Goal: Find specific page/section: Find specific page/section

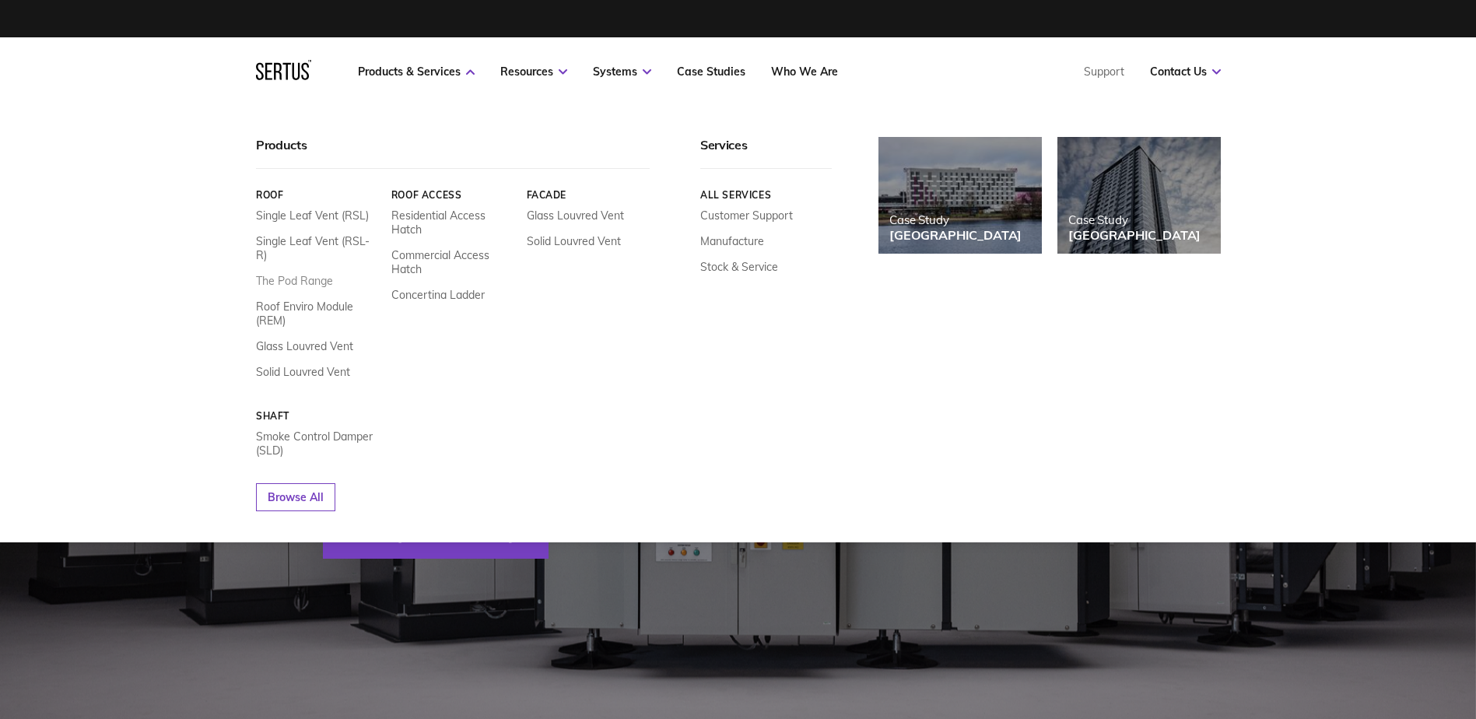
click at [318, 274] on link "The Pod Range" at bounding box center [294, 281] width 77 height 14
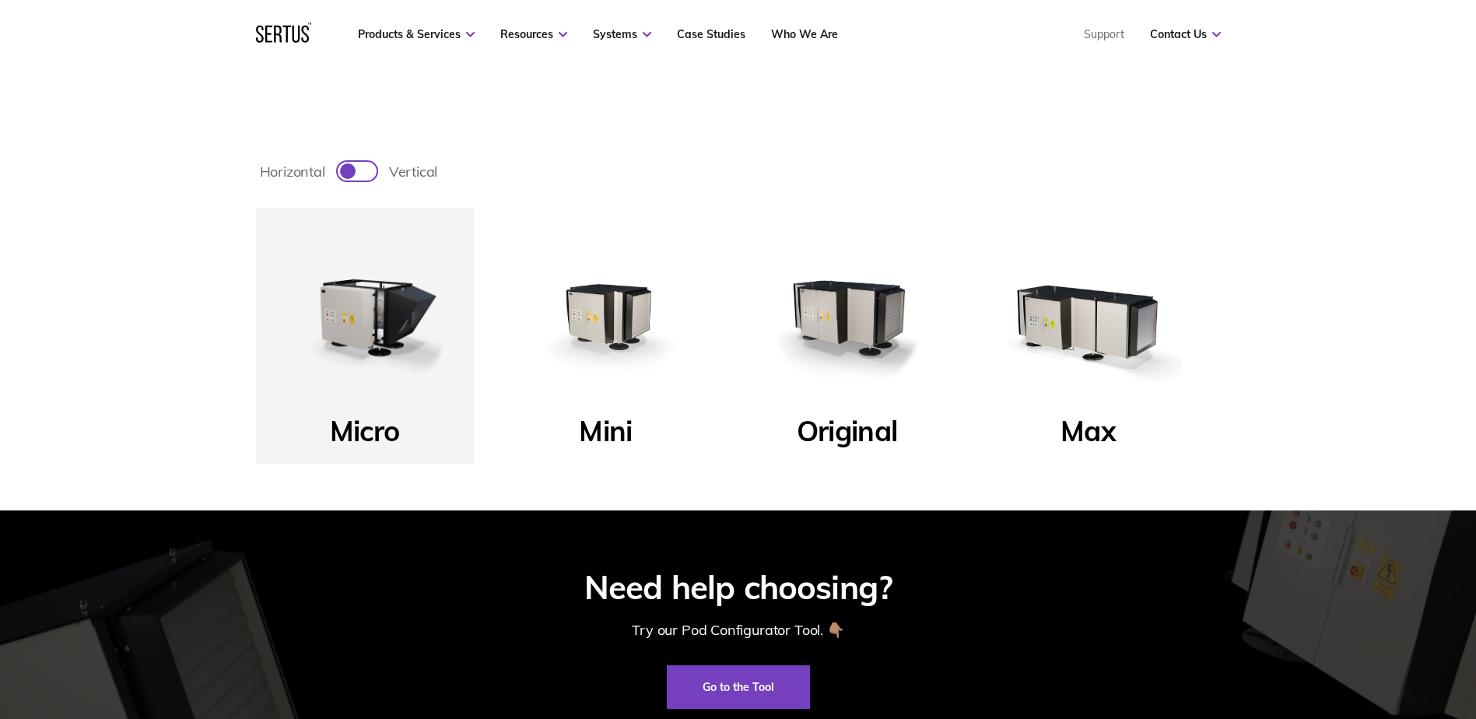
scroll to position [566, 0]
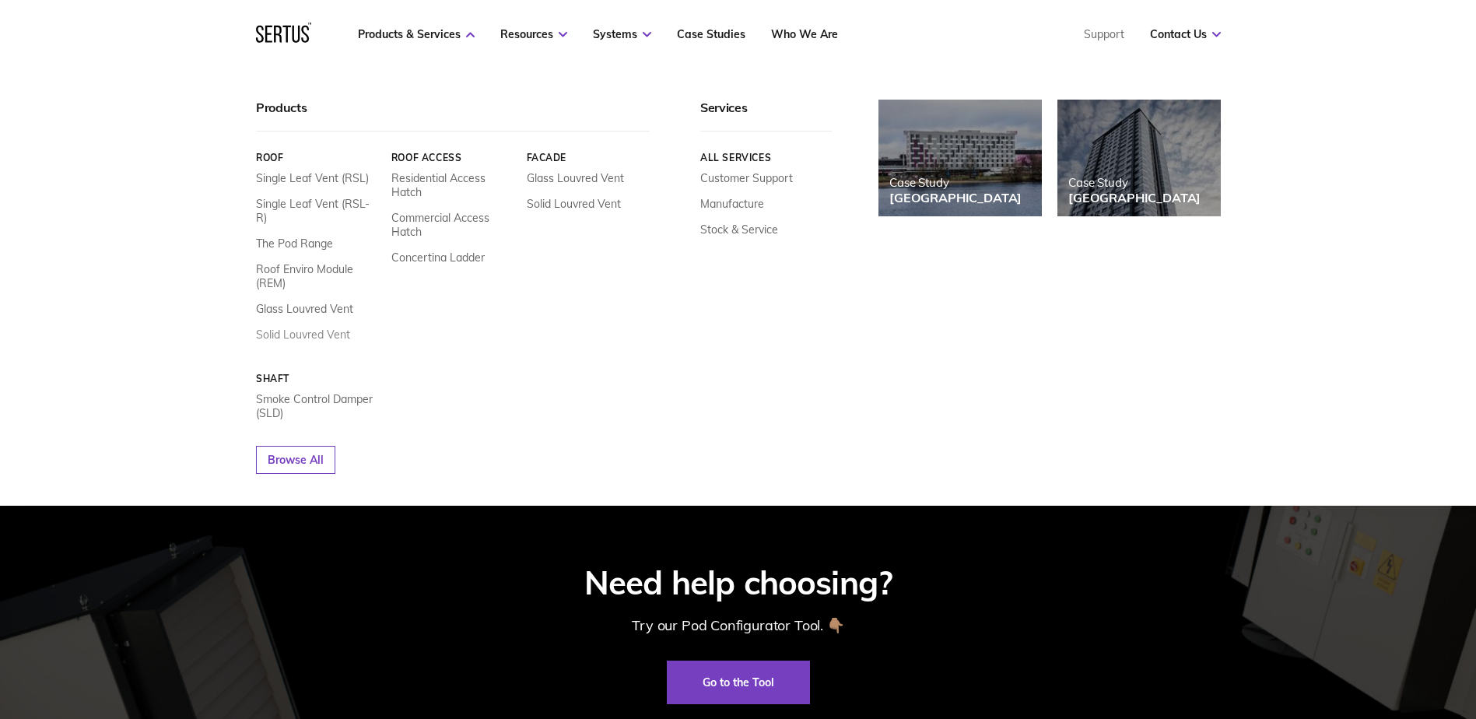
click at [318, 328] on link "Solid Louvred Vent" at bounding box center [303, 335] width 94 height 14
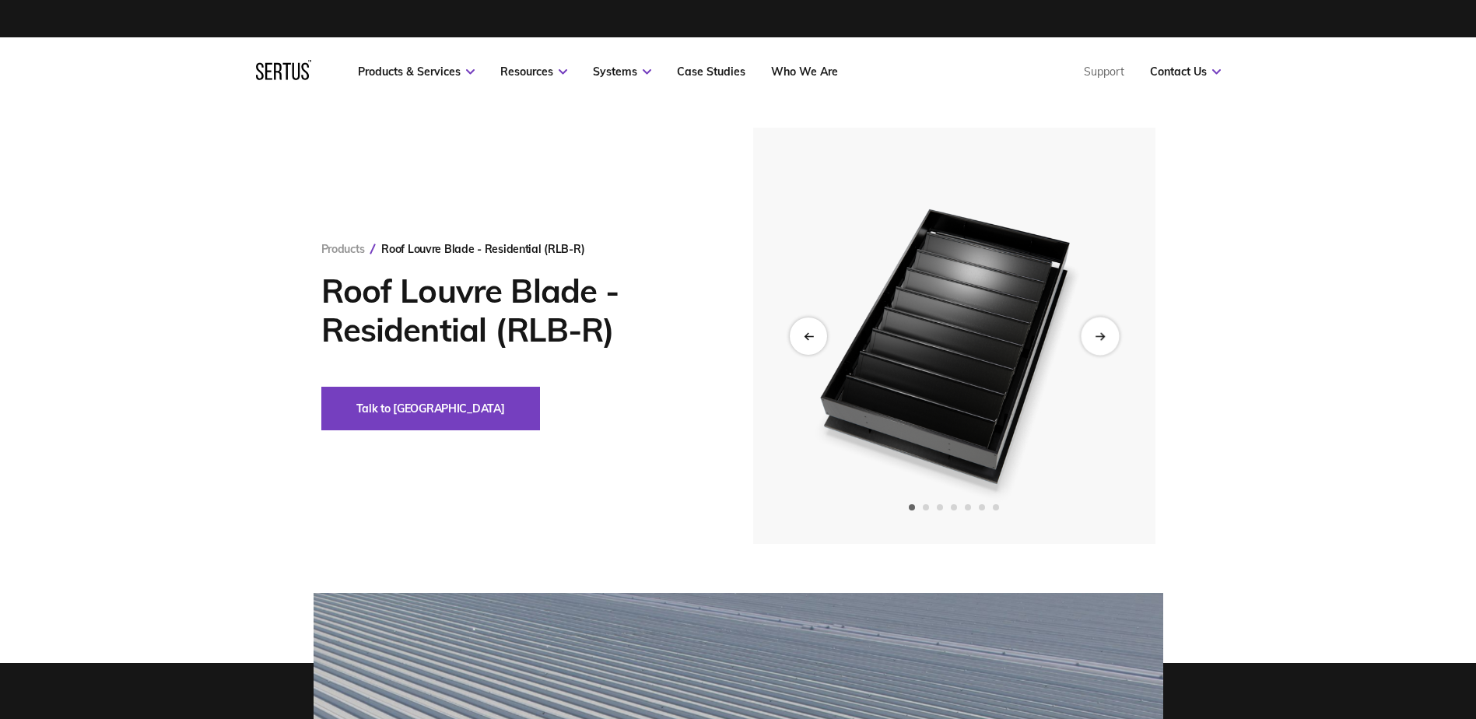
click at [1090, 332] on div "Next slide" at bounding box center [1100, 336] width 38 height 38
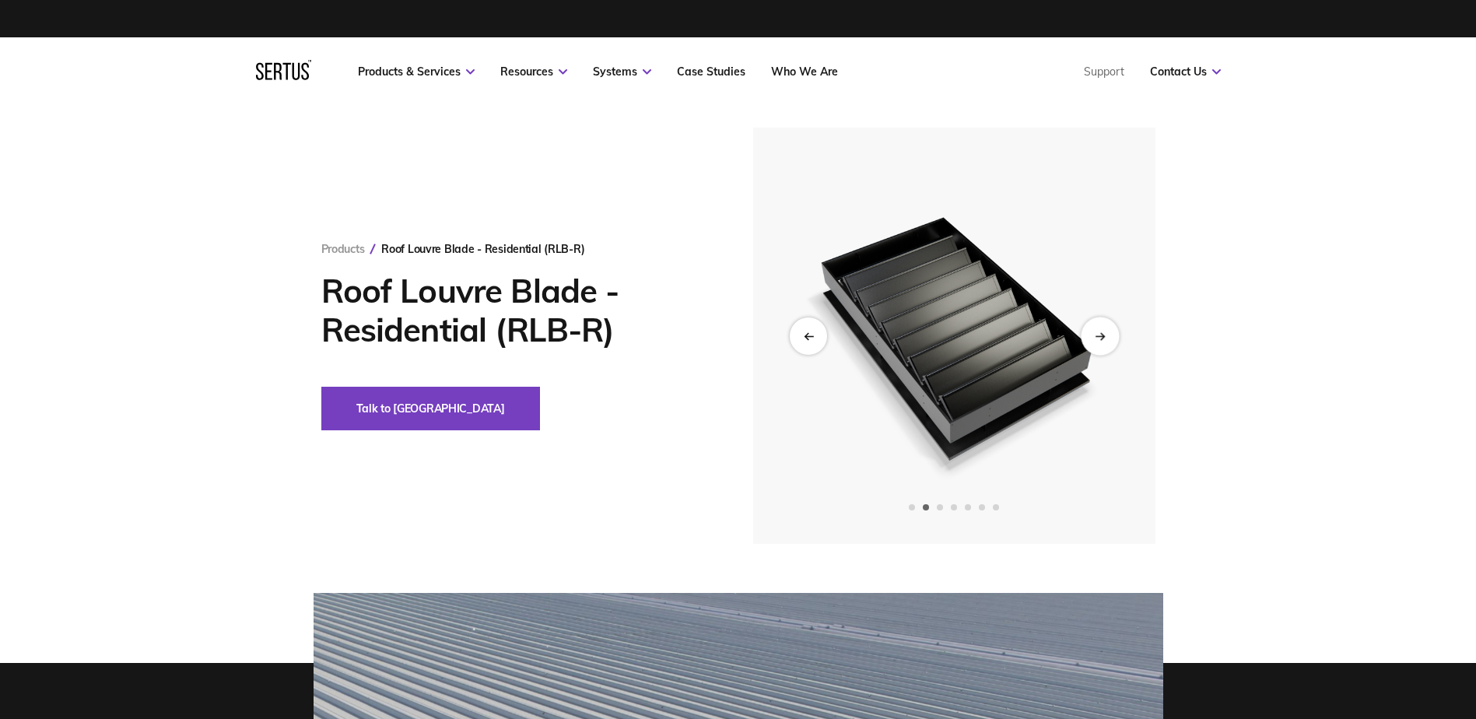
click at [1090, 332] on div "Next slide" at bounding box center [1100, 336] width 38 height 38
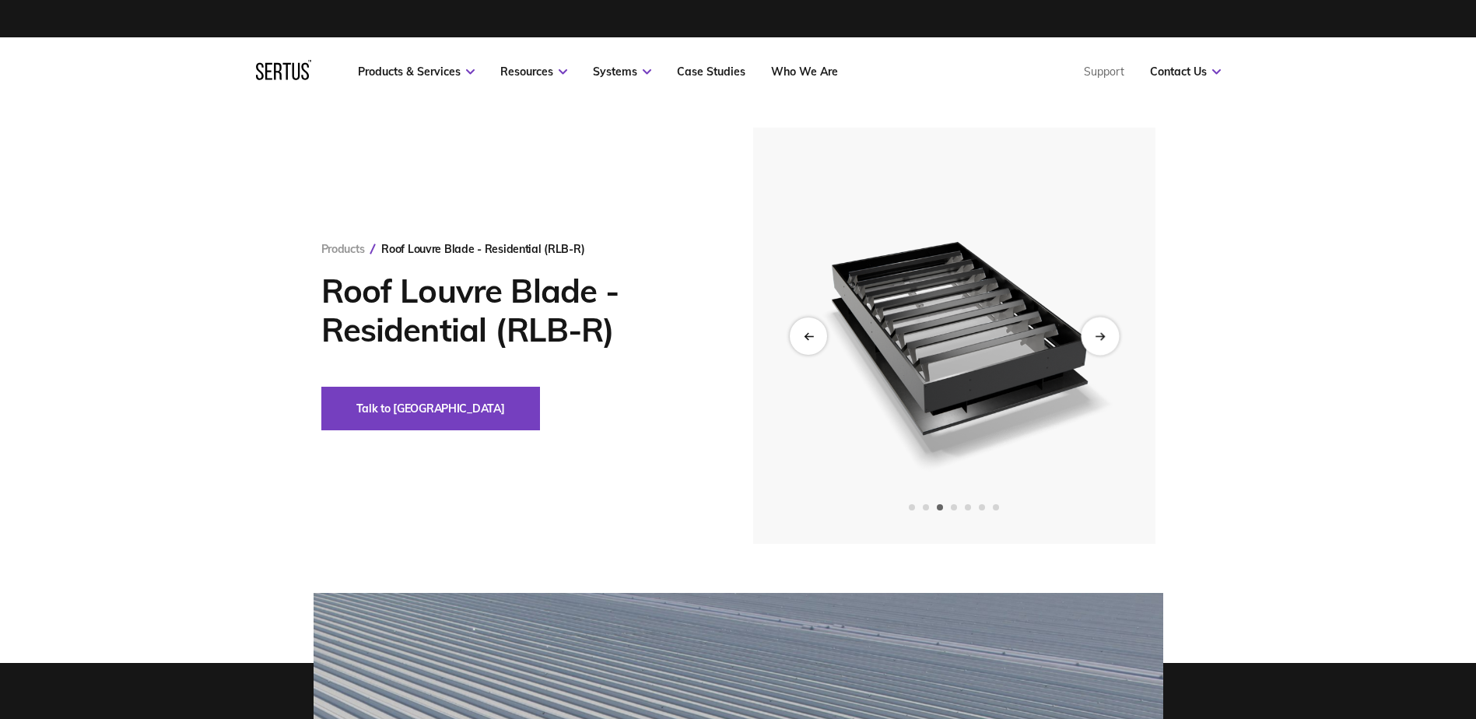
click at [1090, 332] on div "Next slide" at bounding box center [1100, 336] width 38 height 38
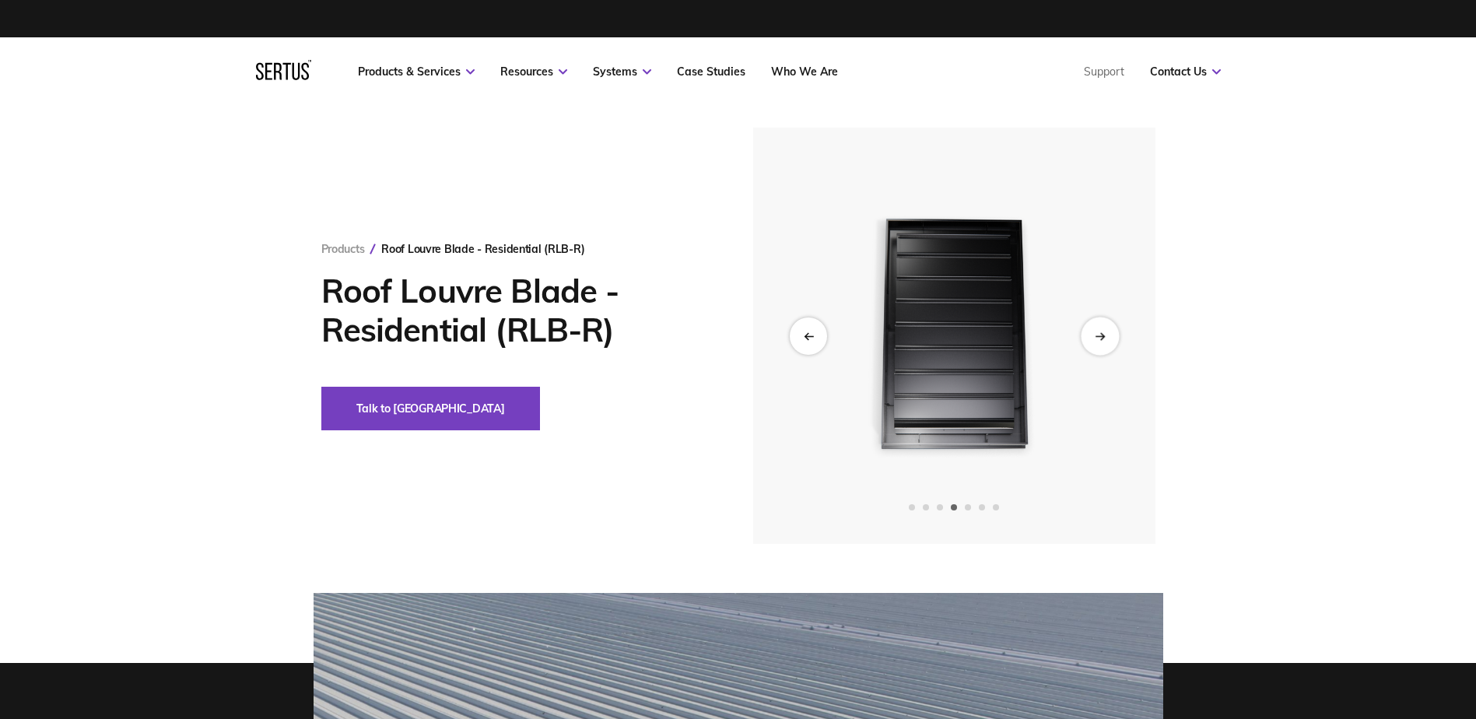
click at [1090, 332] on div "Next slide" at bounding box center [1100, 336] width 38 height 38
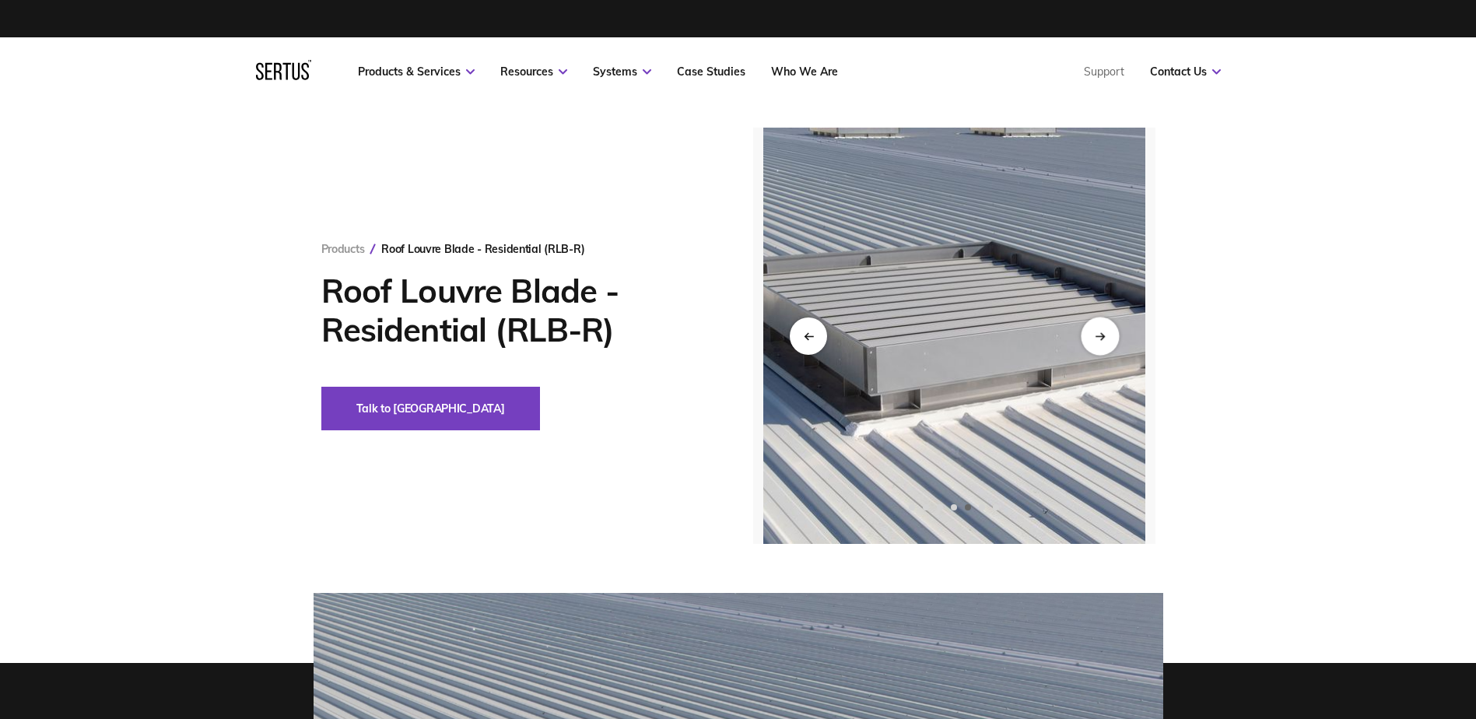
click at [1090, 332] on div "Next slide" at bounding box center [1100, 336] width 38 height 38
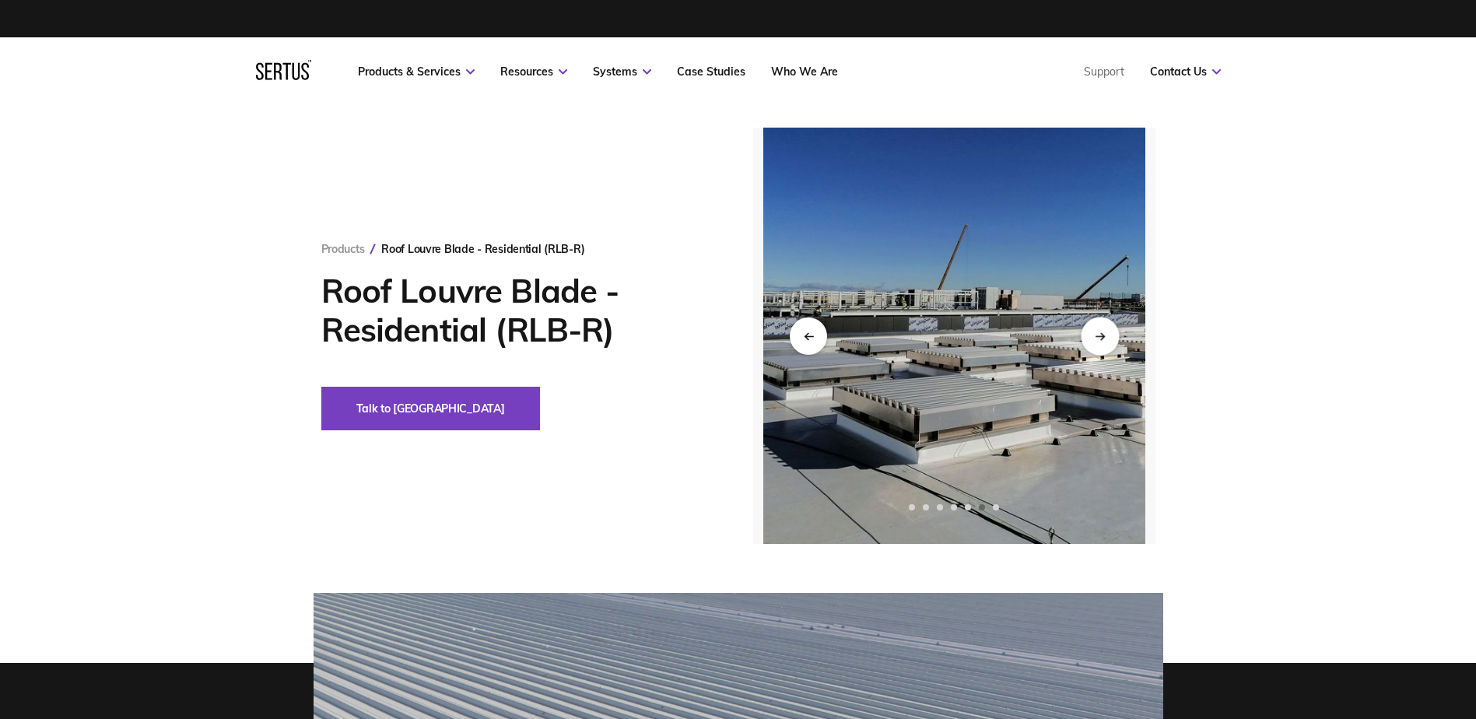
click at [1090, 332] on div "Next slide" at bounding box center [1100, 336] width 38 height 38
